Goal: Task Accomplishment & Management: Manage account settings

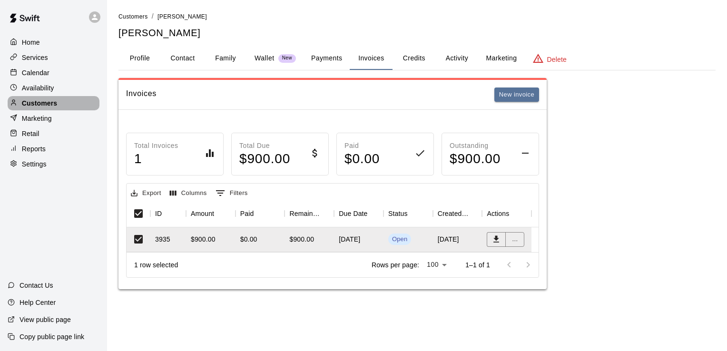
click at [48, 108] on p "Customers" at bounding box center [39, 104] width 35 height 10
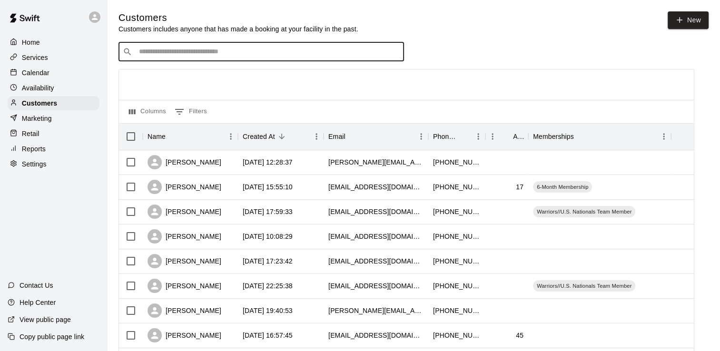
click at [301, 50] on input "Search customers by name or email" at bounding box center [268, 52] width 264 height 10
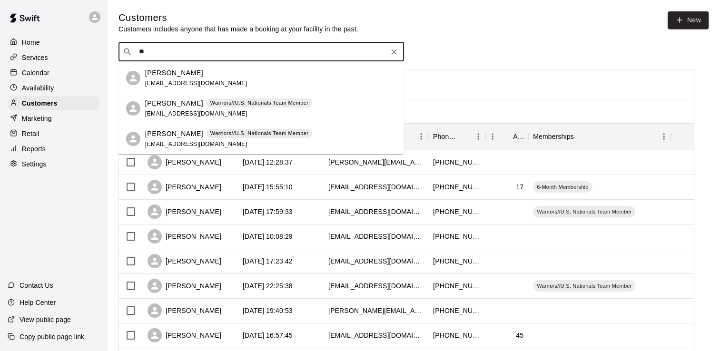
type input "*"
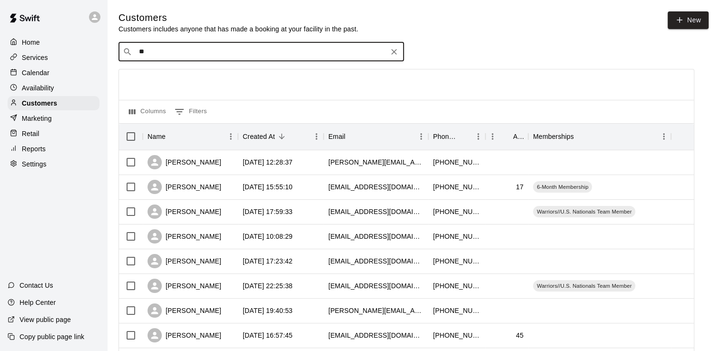
type input "*"
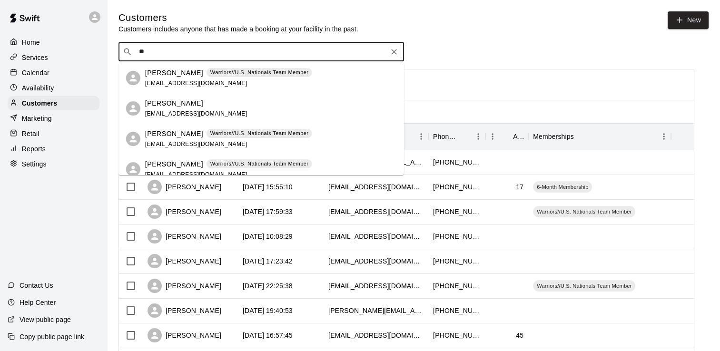
type input "*"
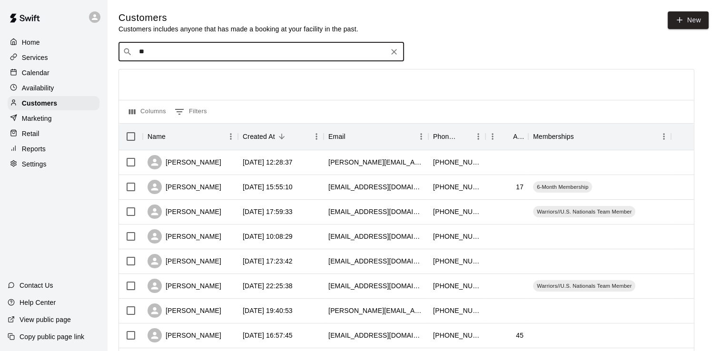
type input "*"
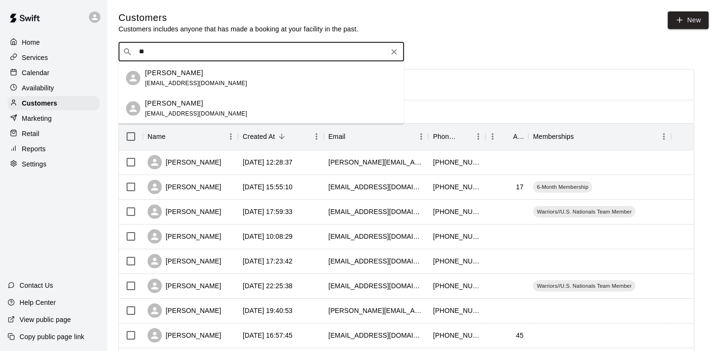
type input "*"
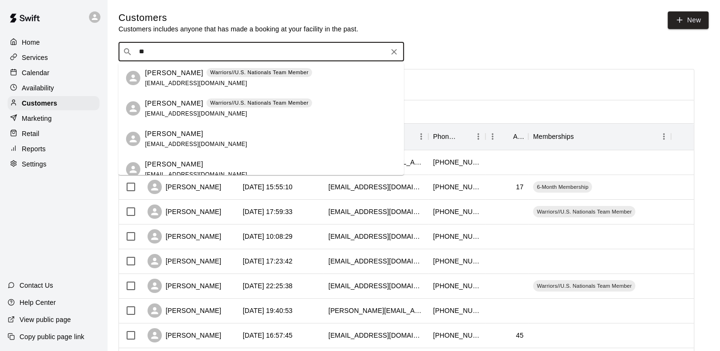
type input "*"
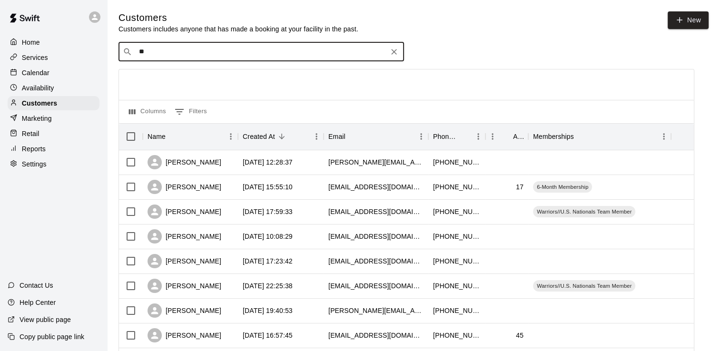
type input "*"
